Goal: Information Seeking & Learning: Check status

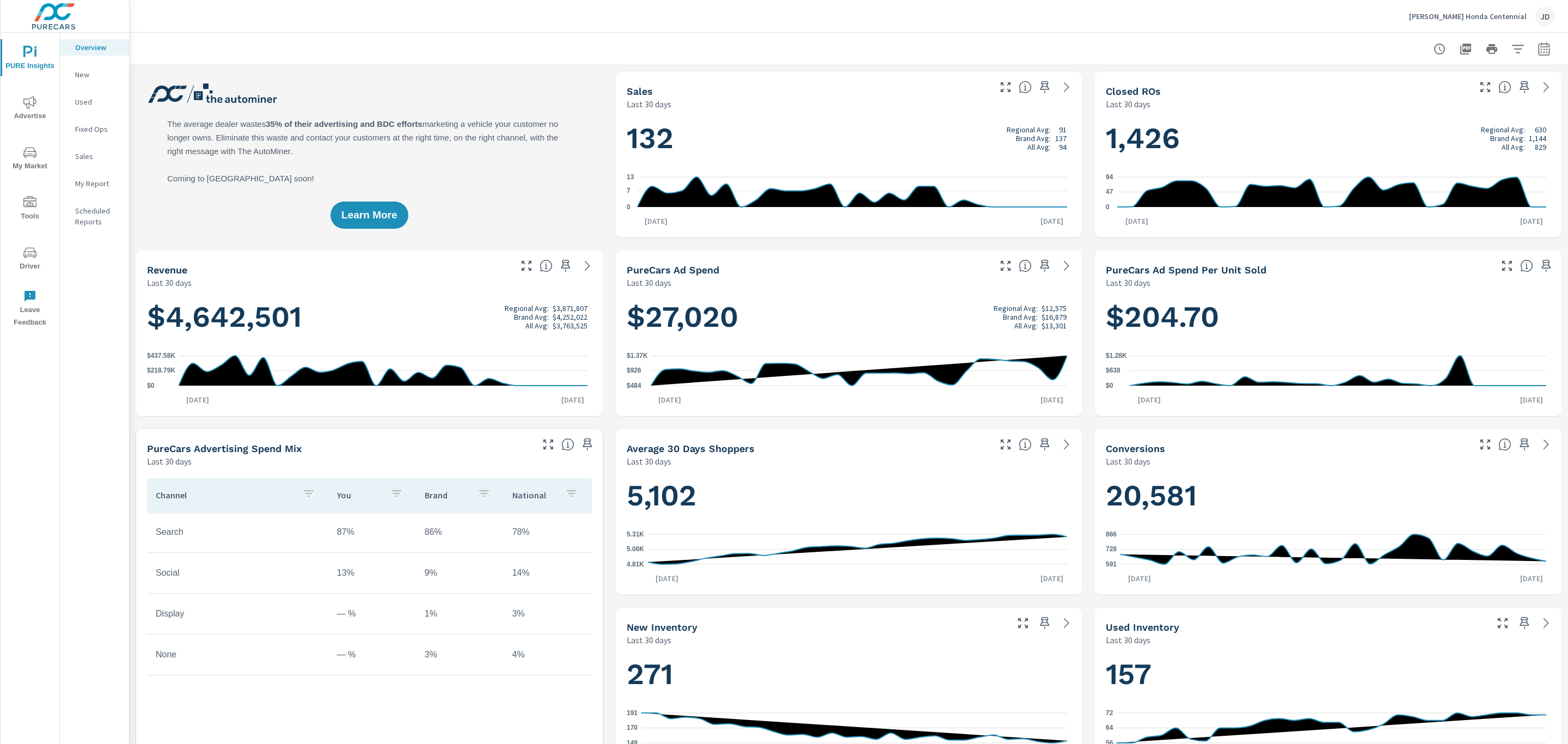
scroll to position [1, 0]
click at [85, 73] on p "New" at bounding box center [97, 74] width 45 height 11
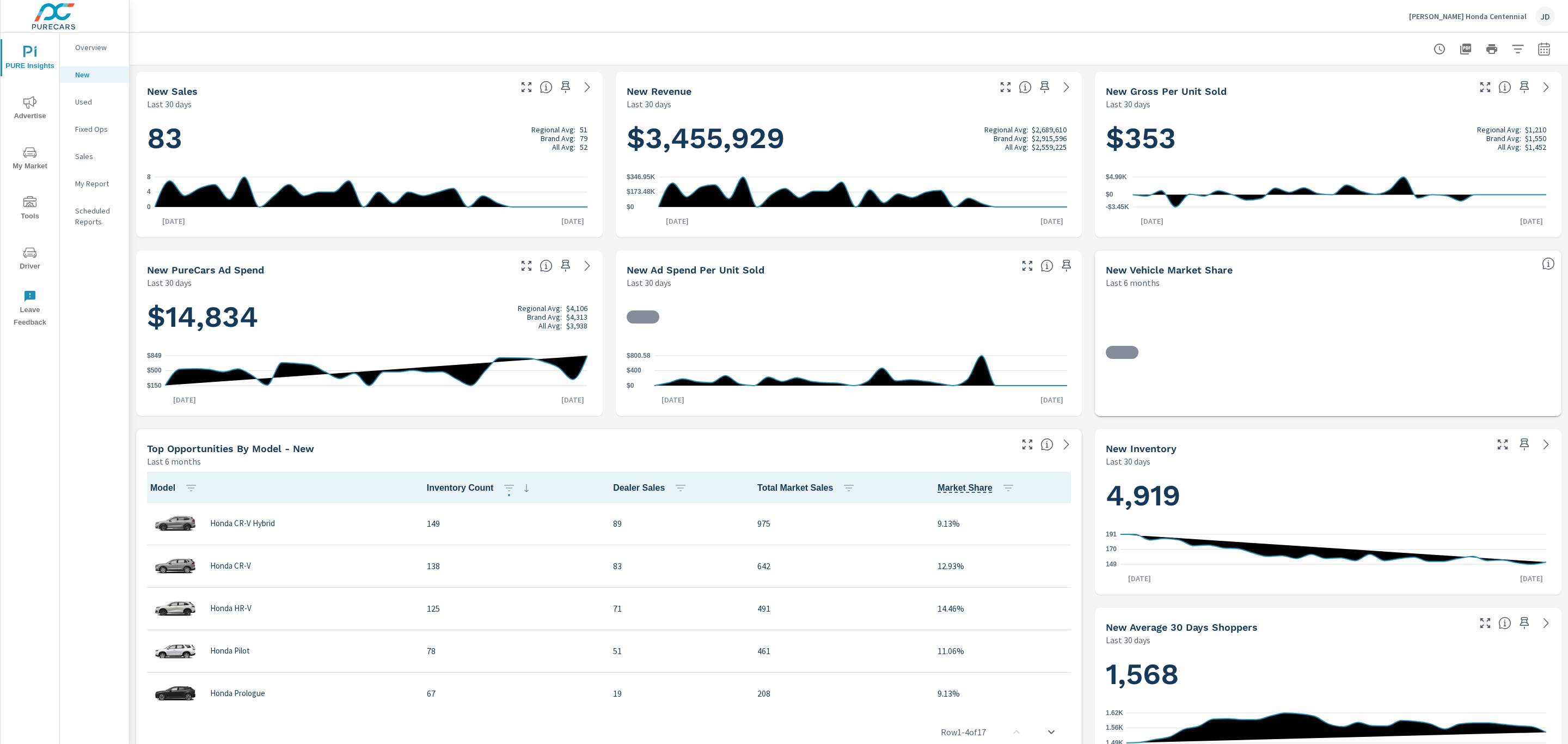
scroll to position [1, 0]
click at [23, 107] on icon "nav menu" at bounding box center [30, 102] width 13 height 13
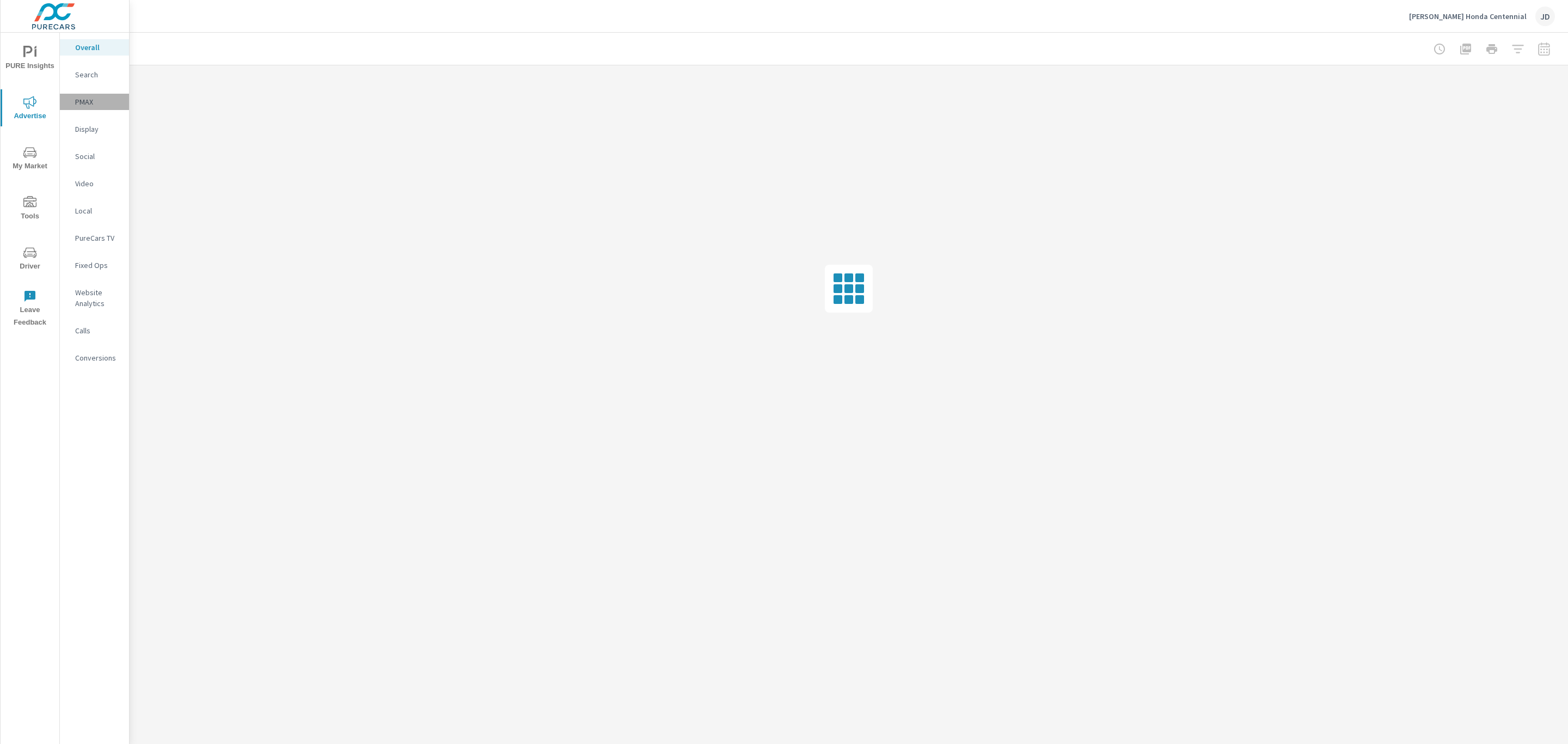
click at [83, 100] on p "PMAX" at bounding box center [97, 102] width 45 height 11
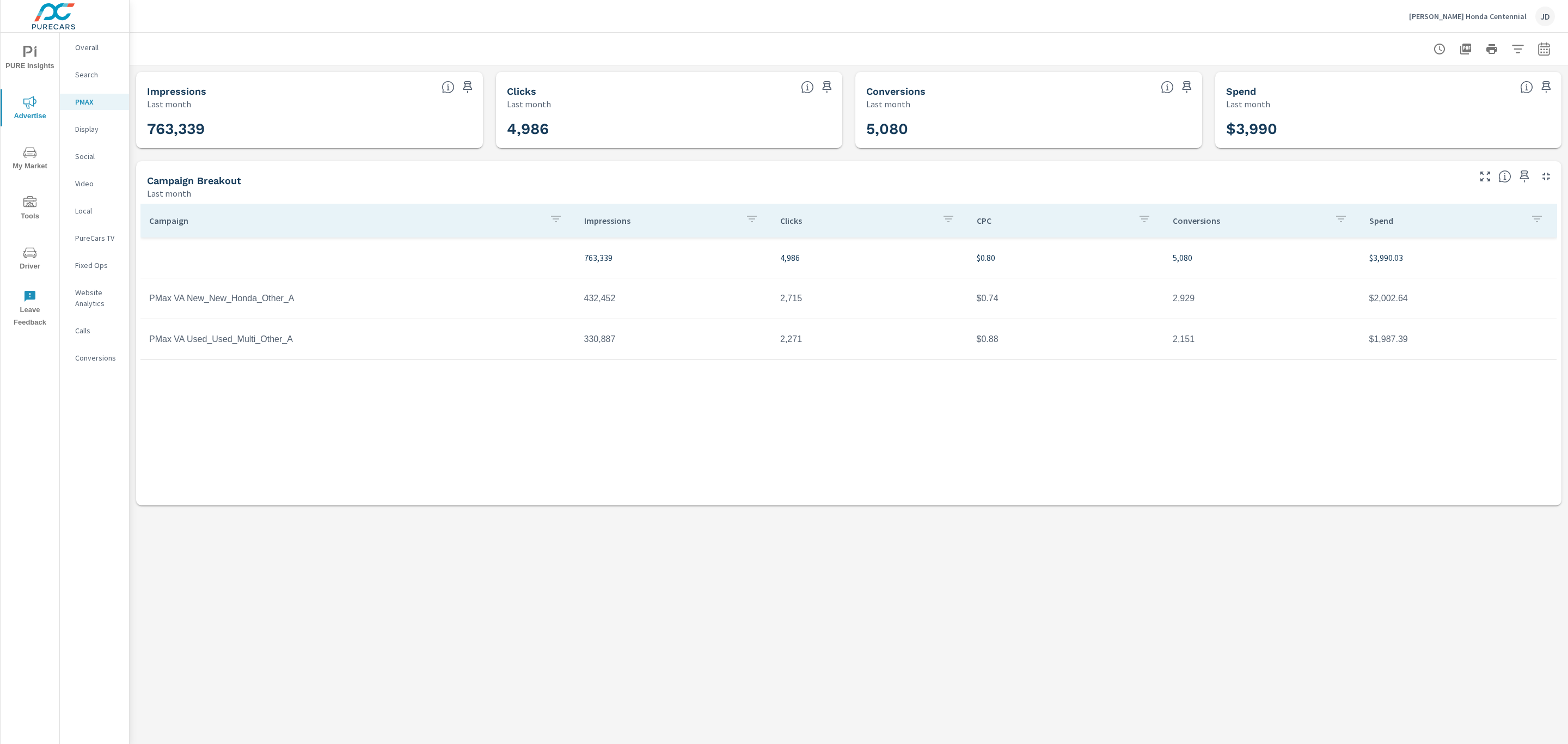
click at [87, 77] on p "Search" at bounding box center [97, 74] width 45 height 11
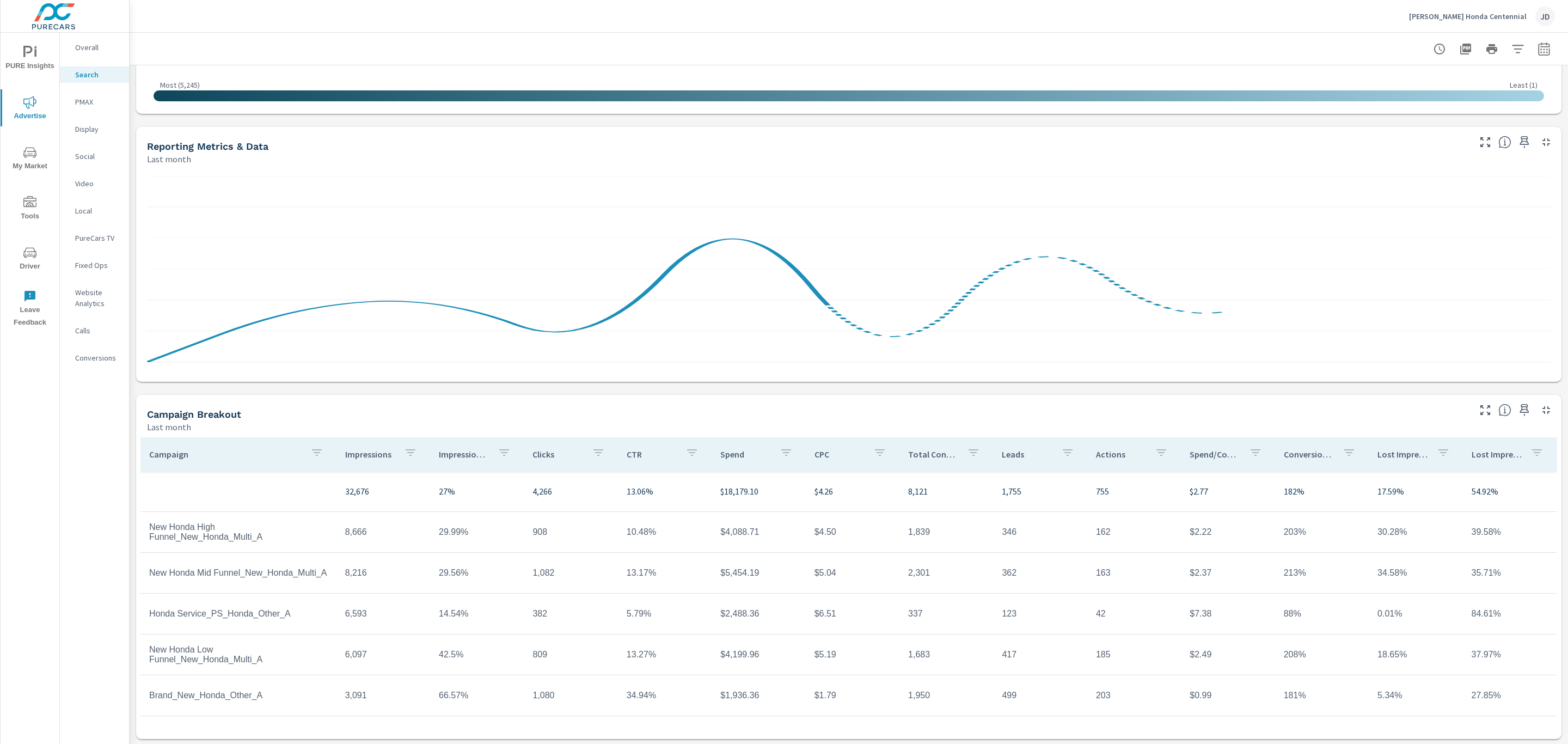
scroll to position [482, 0]
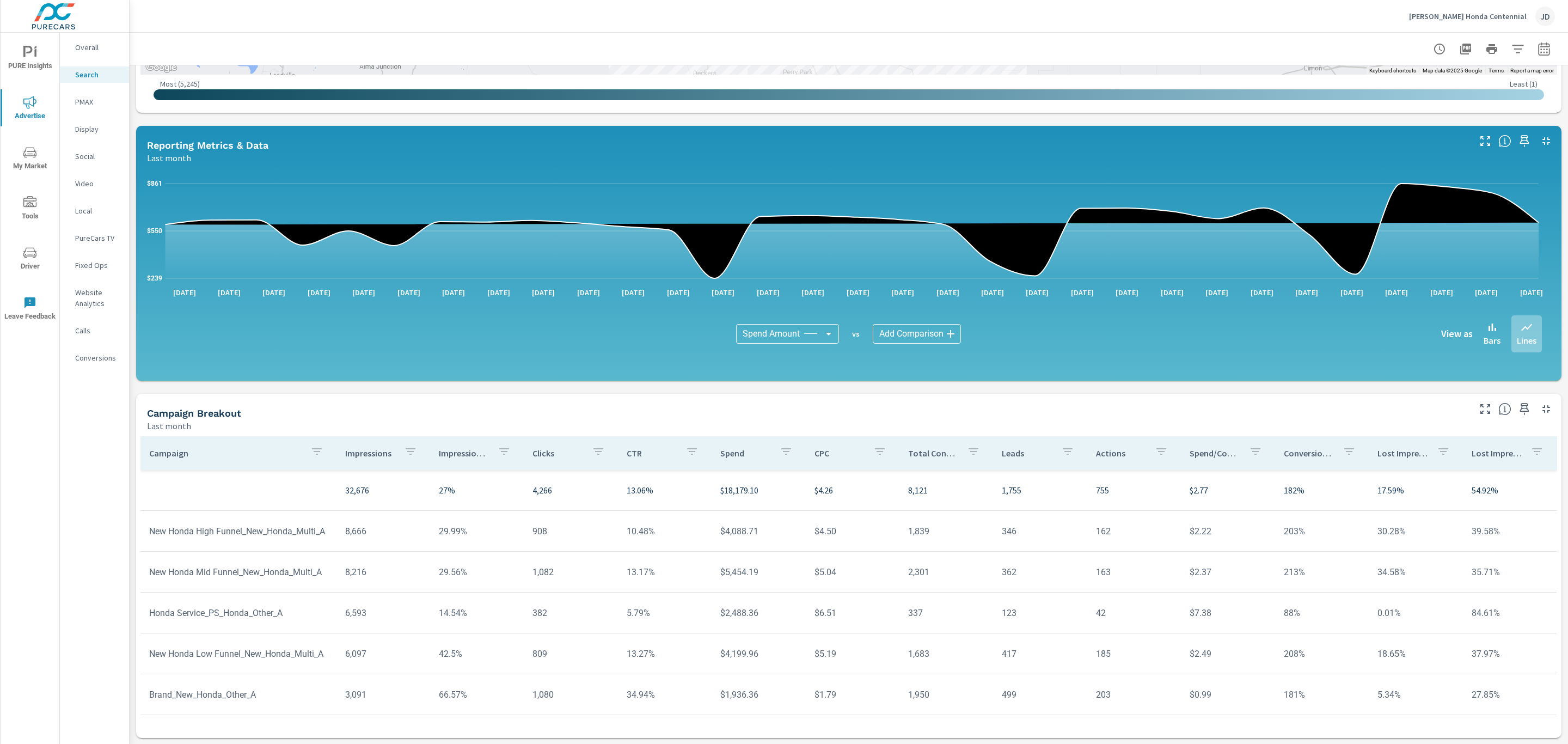
scroll to position [51, 0]
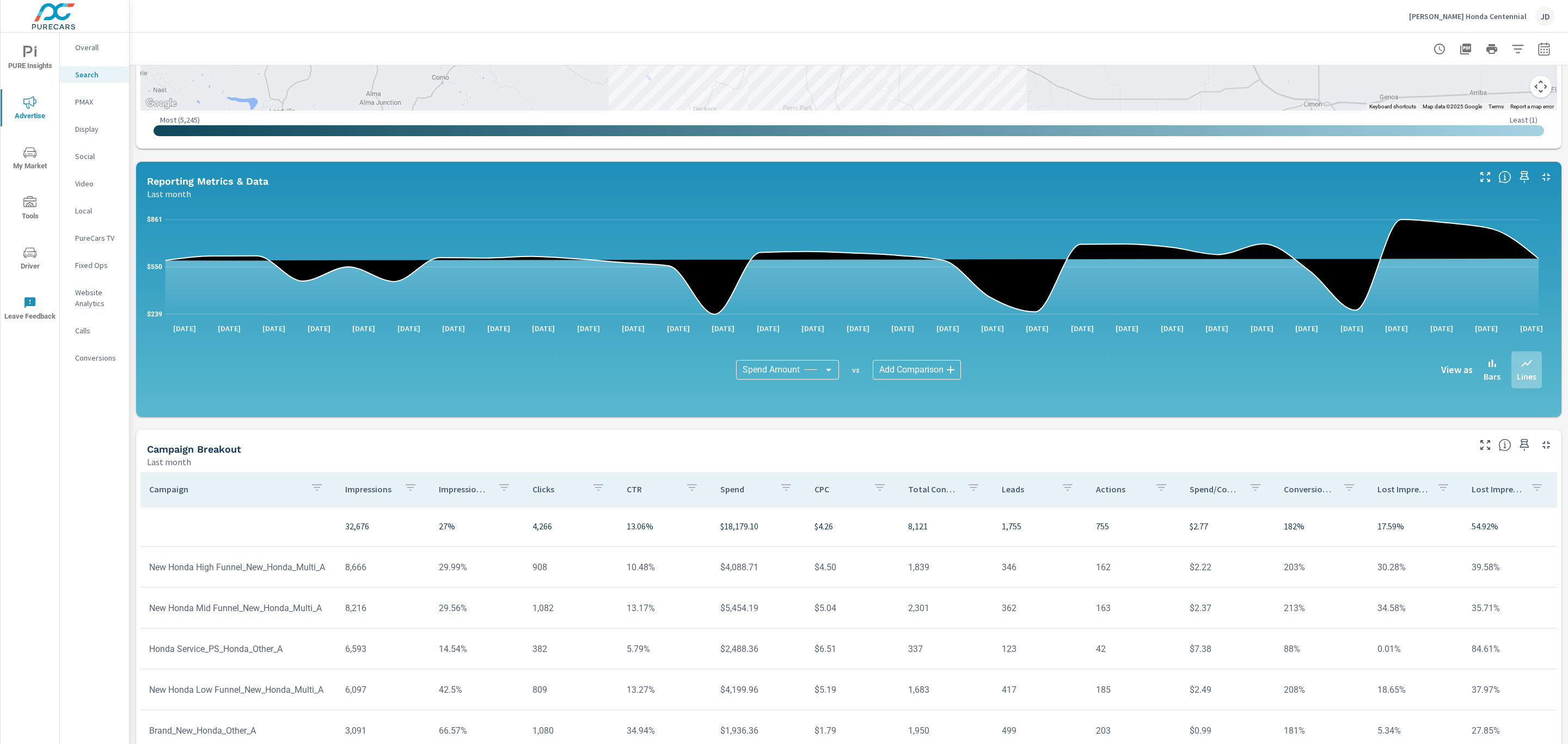
scroll to position [482, 0]
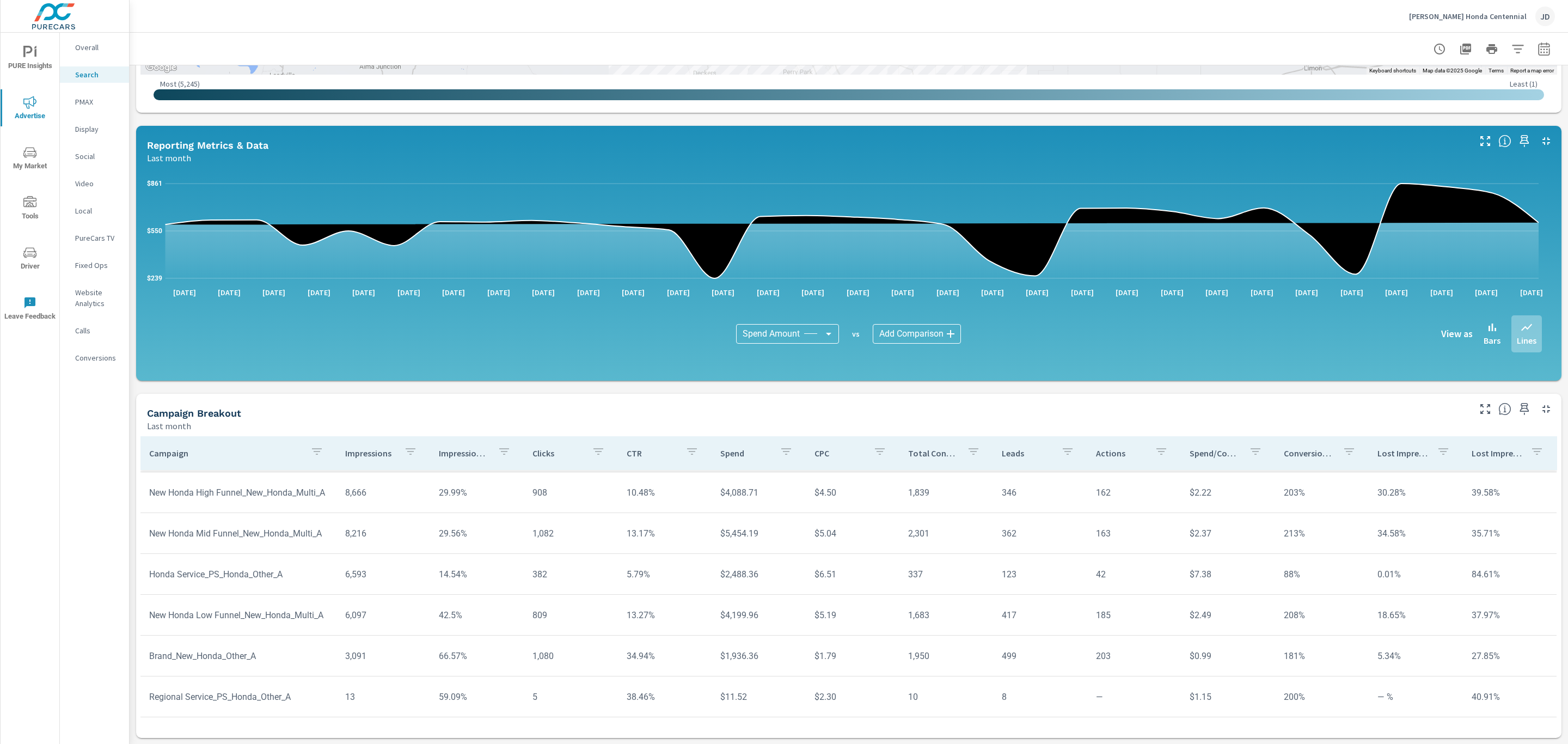
scroll to position [51, 0]
click at [87, 100] on p "PMAX" at bounding box center [97, 102] width 45 height 11
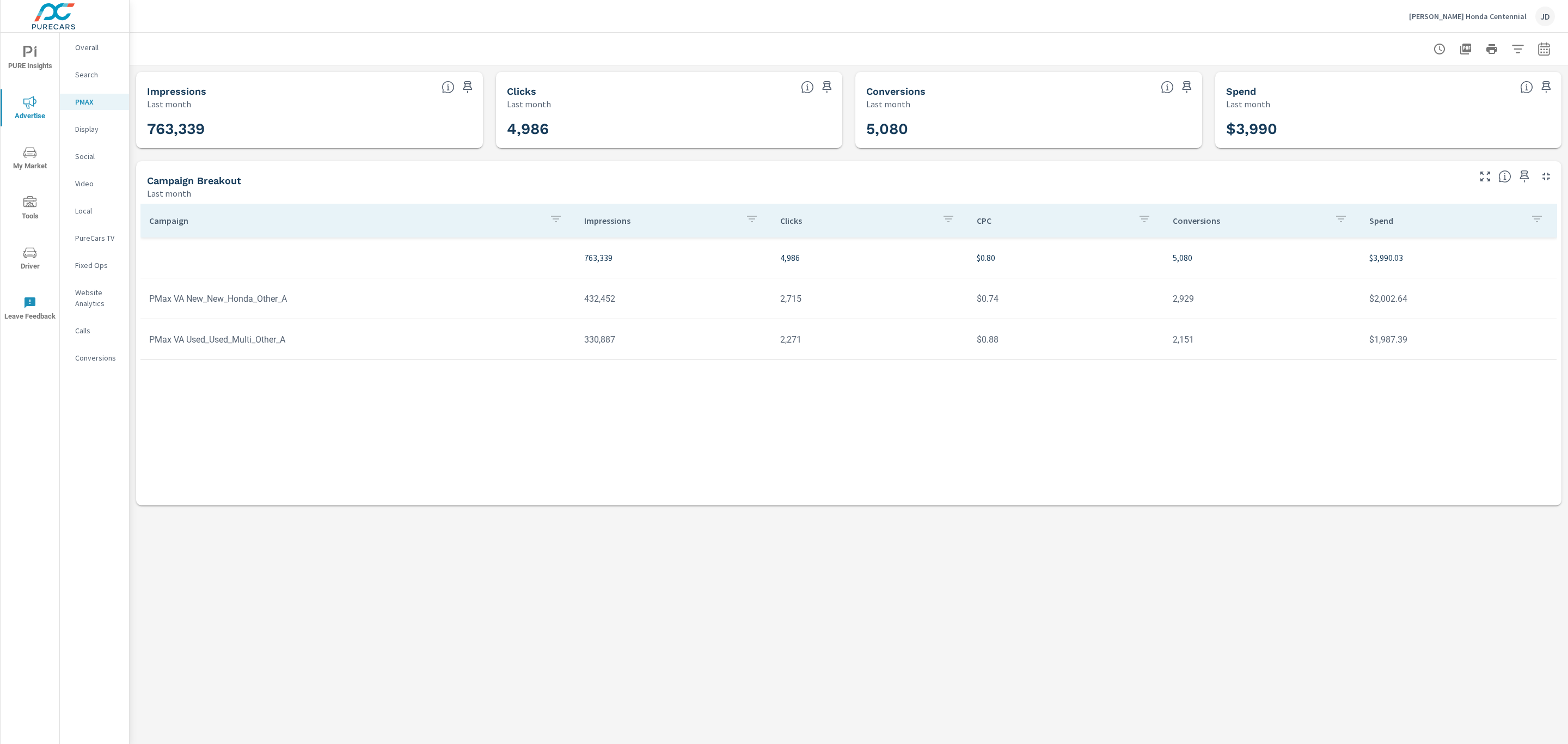
click at [1436, 577] on div "PMAX Performance Holman Honda Centennial Report date range: Jul 01, 2025 - Jul …" at bounding box center [848, 389] width 1438 height 712
click at [87, 155] on p "Social" at bounding box center [97, 156] width 45 height 11
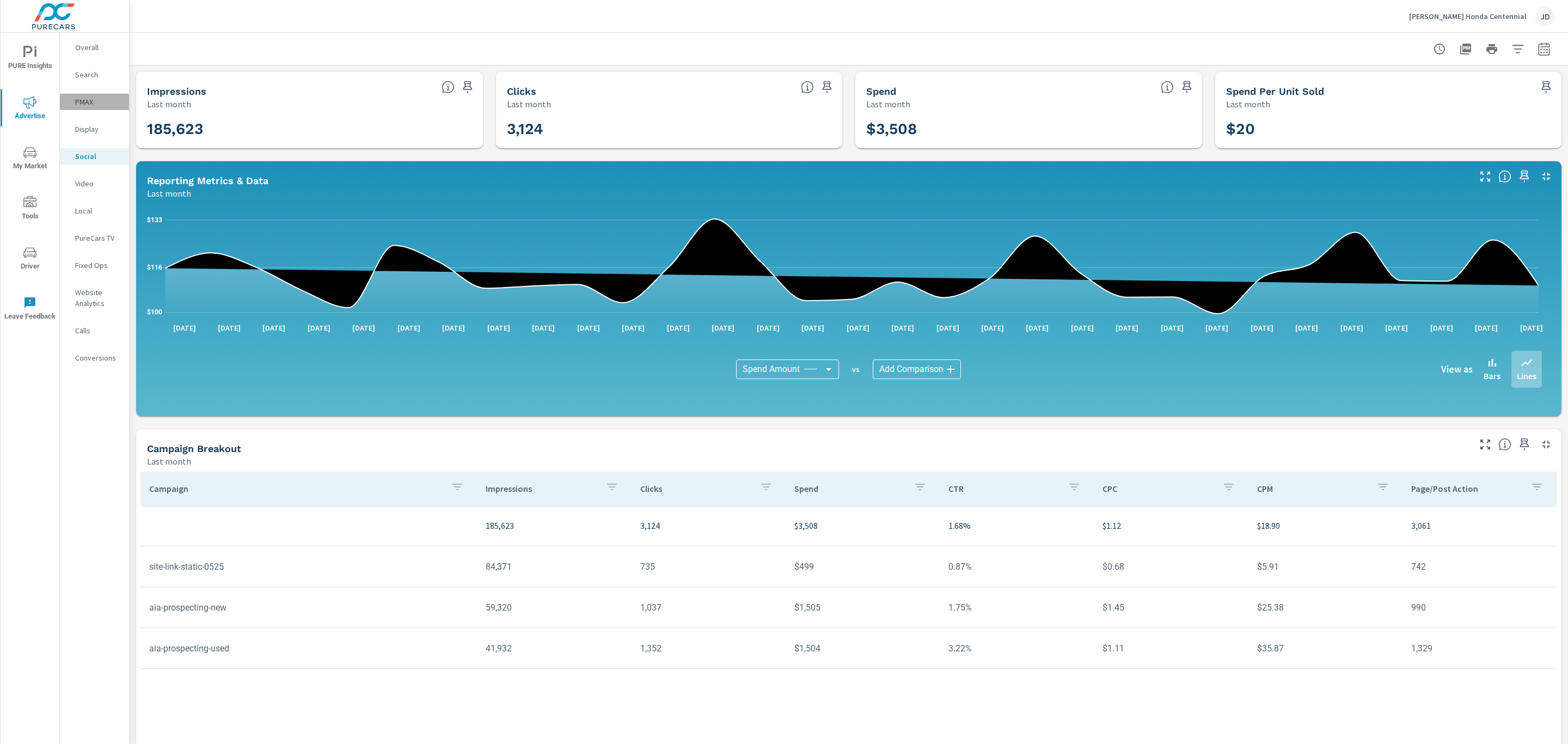
click at [89, 103] on p "PMAX" at bounding box center [97, 102] width 45 height 11
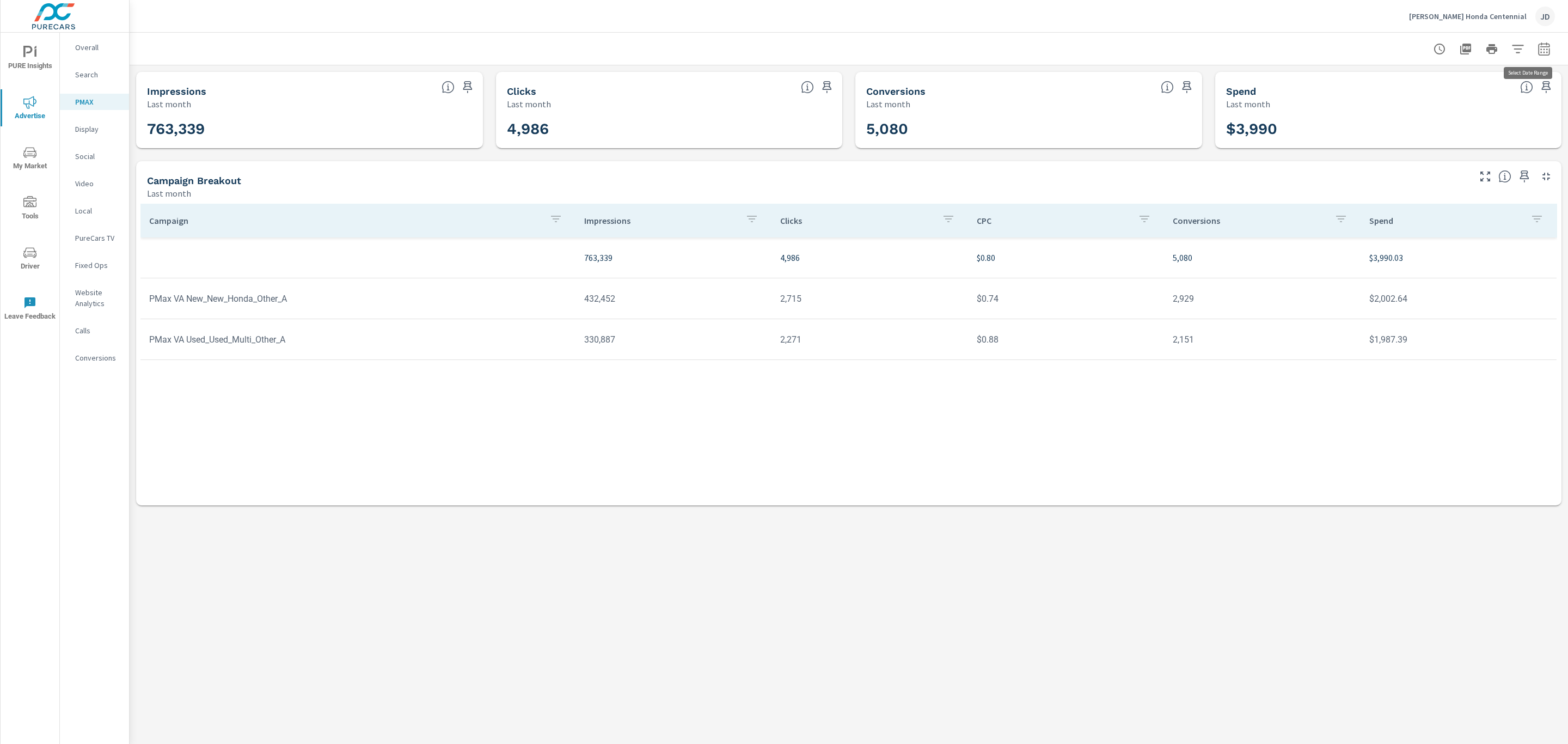
click at [1546, 47] on icon "button" at bounding box center [1544, 49] width 13 height 13
click at [1509, 92] on select "Custom Yesterday Last week Last 7 days Last 14 days Last 30 days Last 45 days L…" at bounding box center [1457, 94] width 109 height 21
click at [1403, 83] on select "Custom Yesterday Last week Last 7 days Last 14 days Last 30 days Last 45 days L…" at bounding box center [1457, 94] width 109 height 21
select select "Last 7 days"
click at [1435, 159] on span "Apply" at bounding box center [1433, 154] width 45 height 11
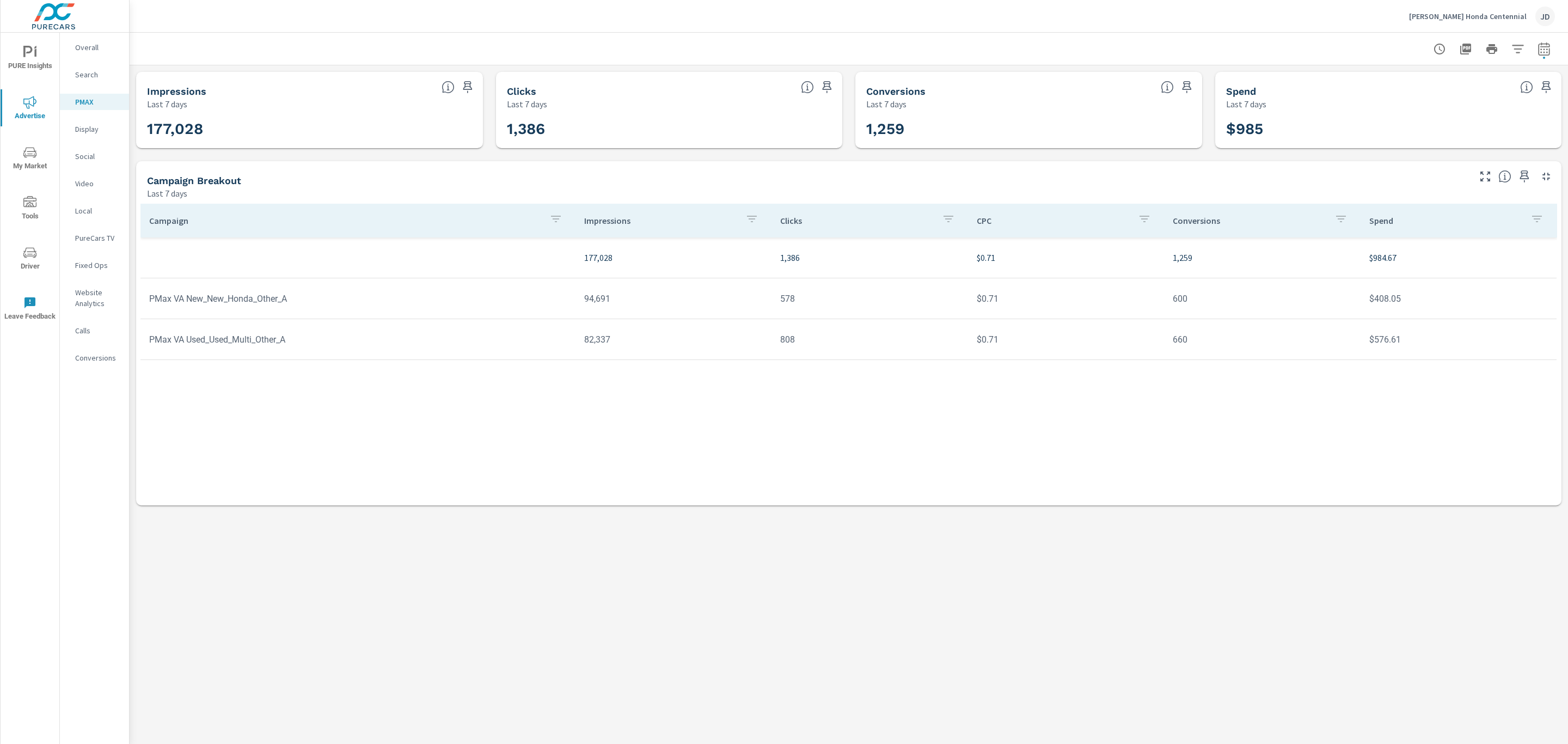
click at [87, 73] on p "Search" at bounding box center [97, 74] width 45 height 11
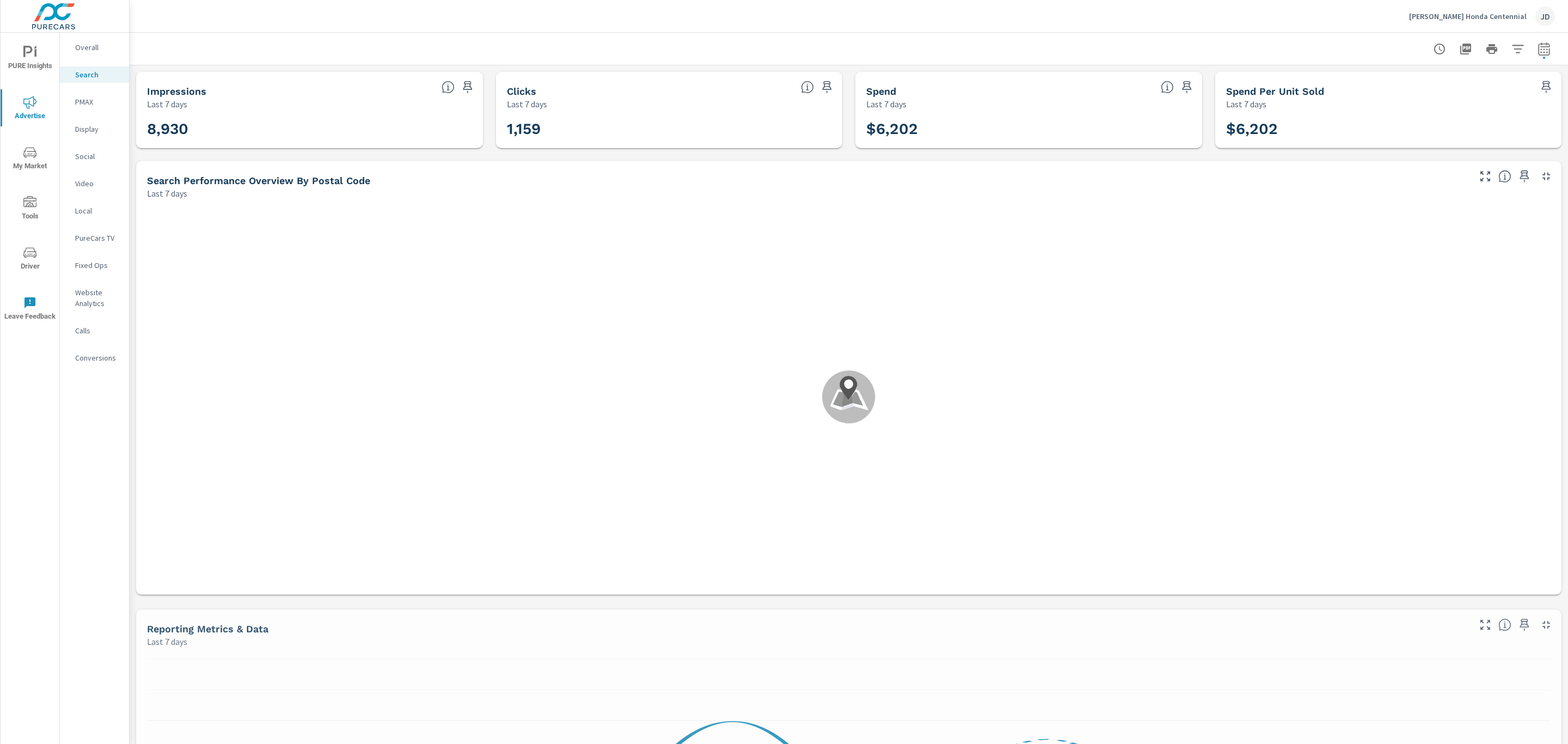
scroll to position [40, 0]
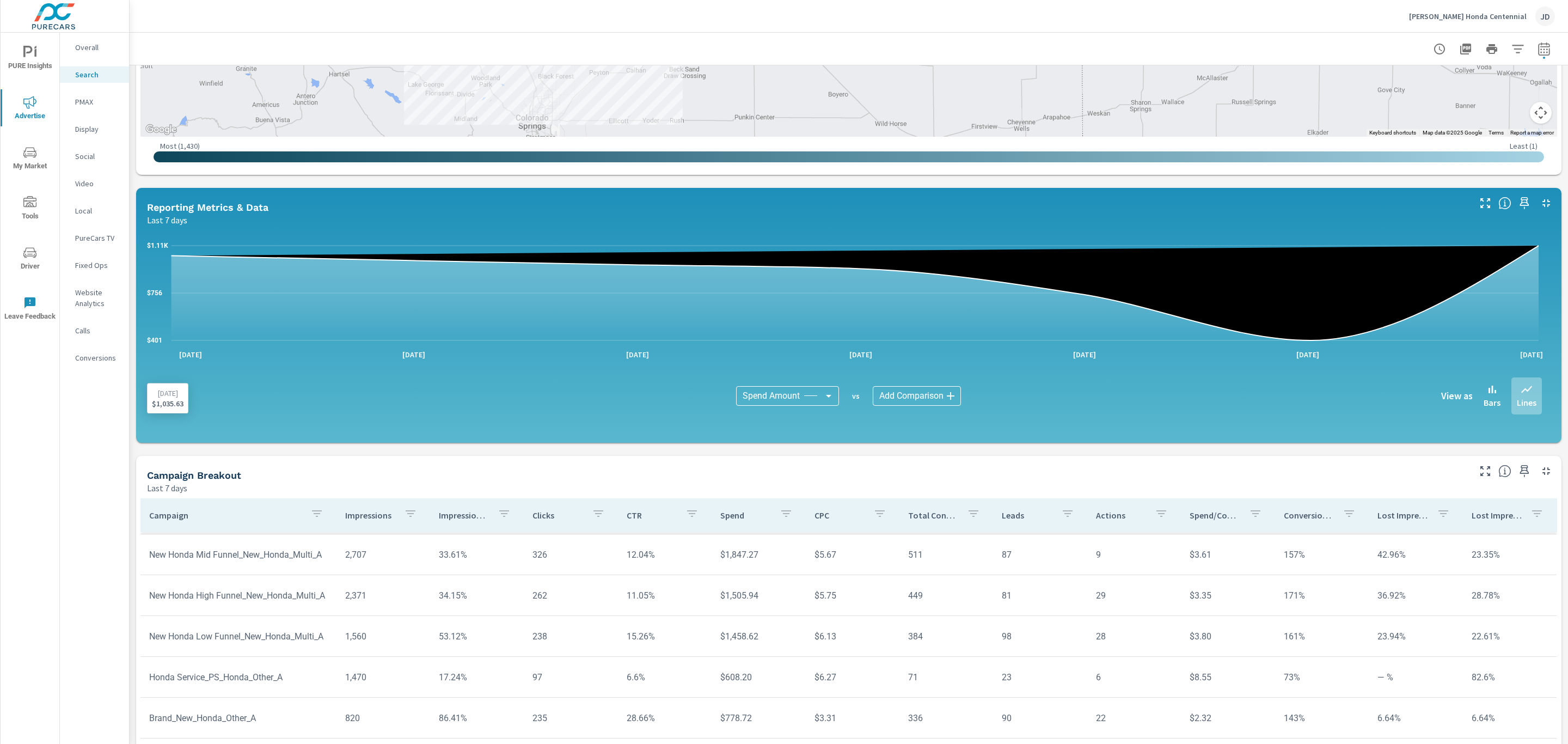
scroll to position [467, 0]
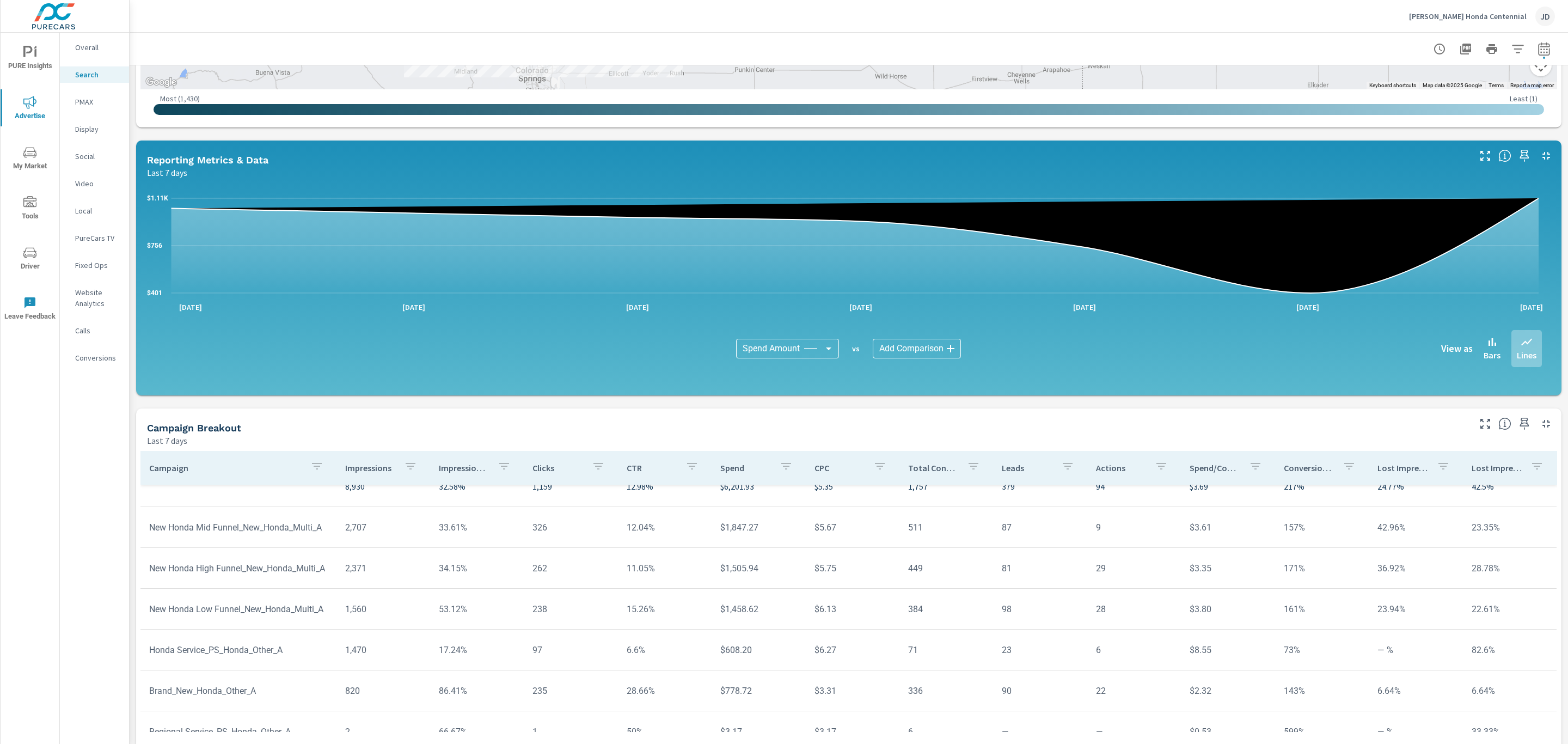
scroll to position [20, 0]
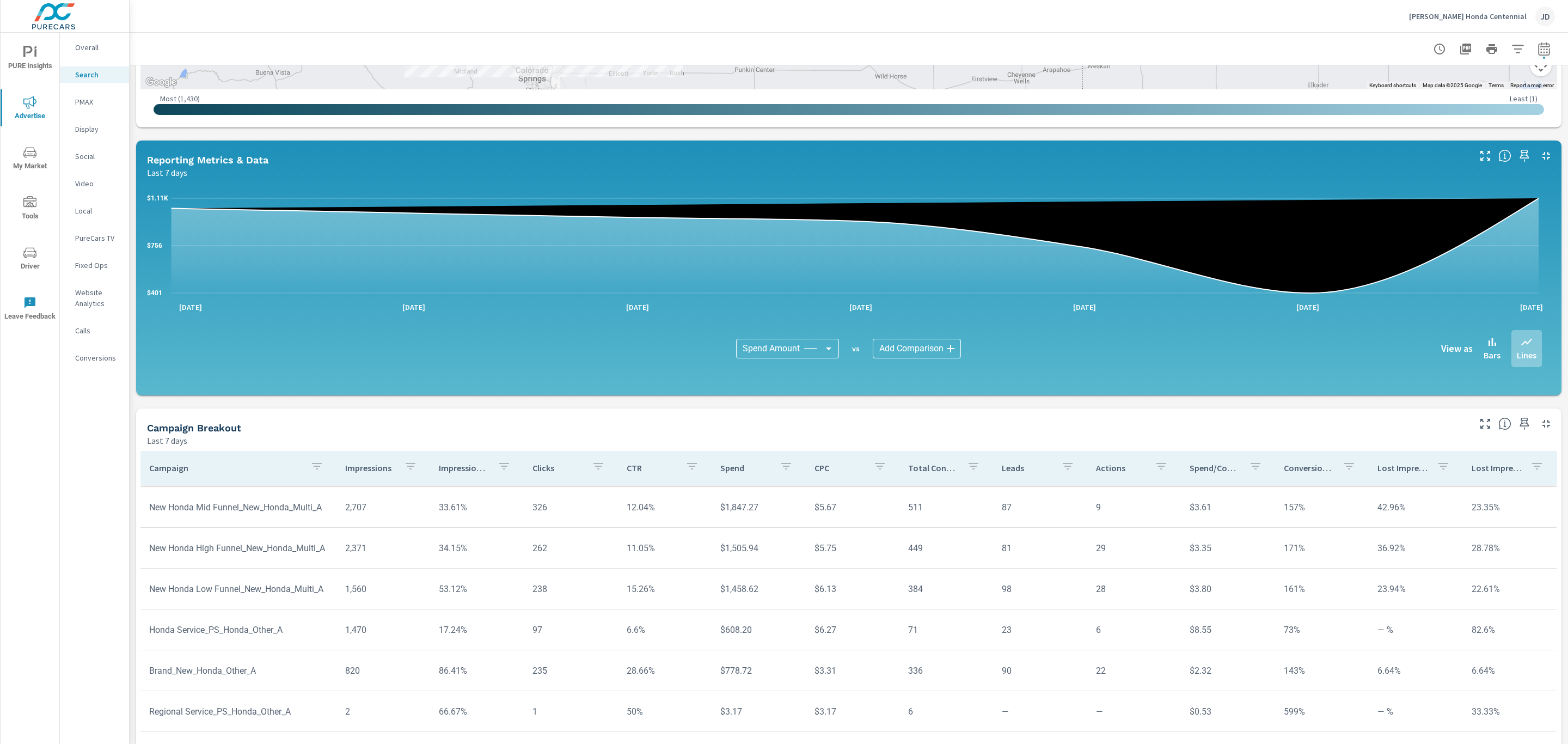
scroll to position [482, 0]
